Goal: Find specific page/section: Find specific page/section

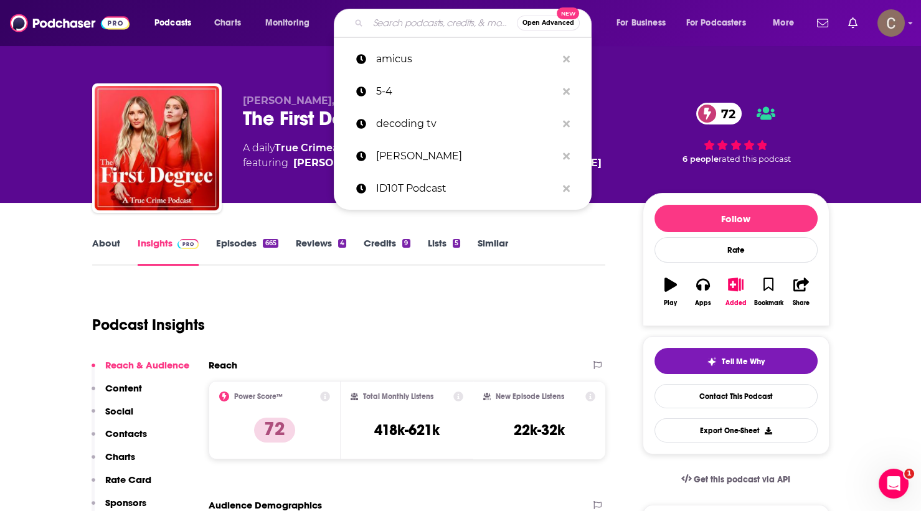
click at [418, 22] on input "Search podcasts, credits, & more..." at bounding box center [442, 23] width 149 height 20
paste input "Mysterious Universe"
type input "Mysterious Universe"
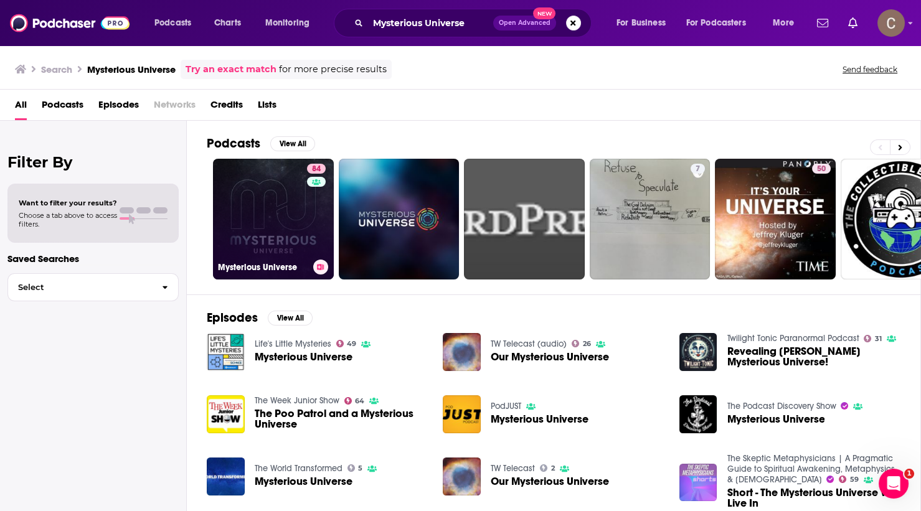
click at [293, 234] on link "84 Mysterious Universe" at bounding box center [273, 219] width 121 height 121
